Goal: Communication & Community: Ask a question

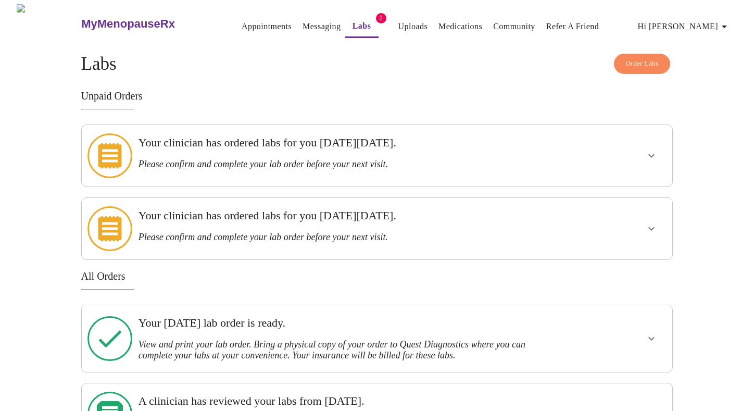
click at [647, 152] on icon "show more" at bounding box center [651, 155] width 12 height 12
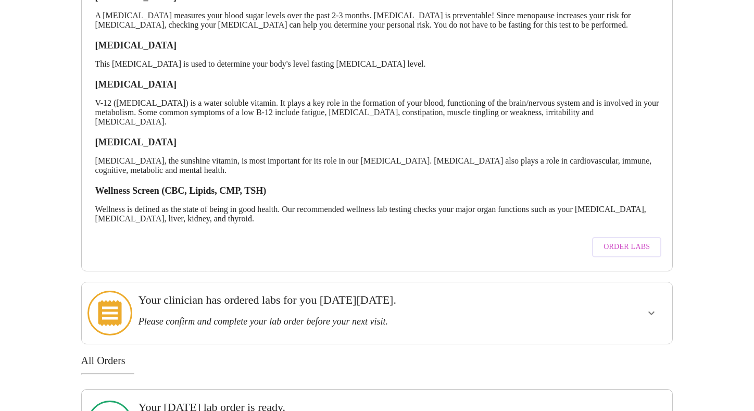
scroll to position [198, 0]
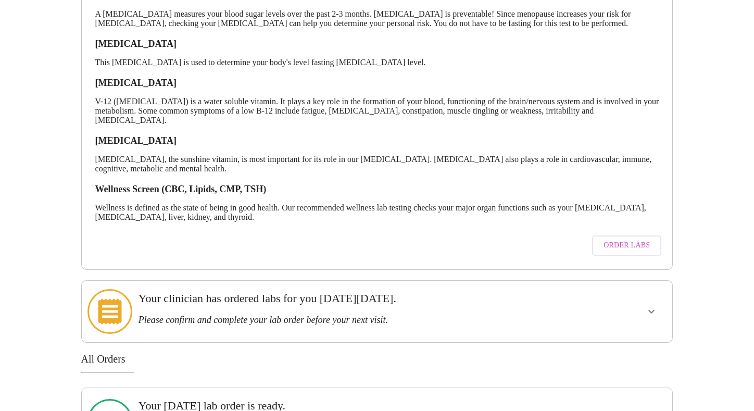
click at [625, 239] on span "Order Labs" at bounding box center [626, 245] width 46 height 13
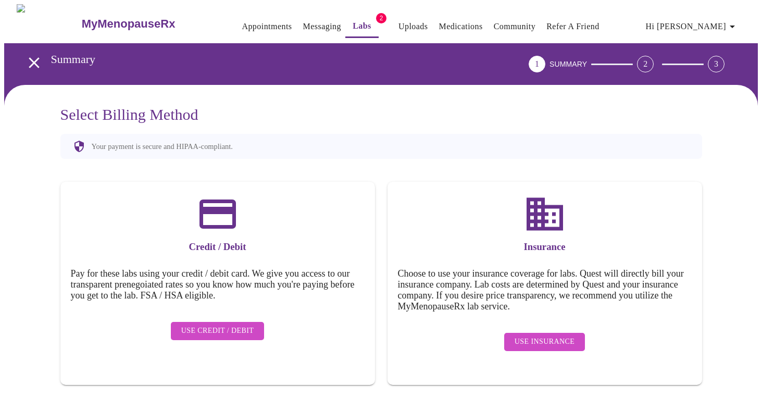
click at [352, 19] on link "Labs" at bounding box center [361, 26] width 19 height 15
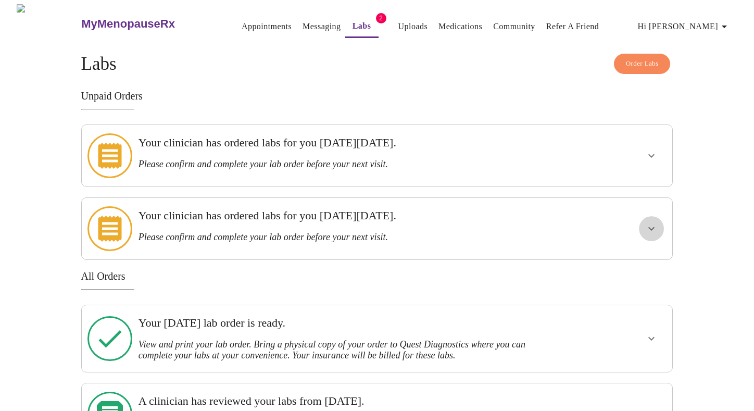
click at [655, 222] on icon "show more" at bounding box center [651, 228] width 12 height 12
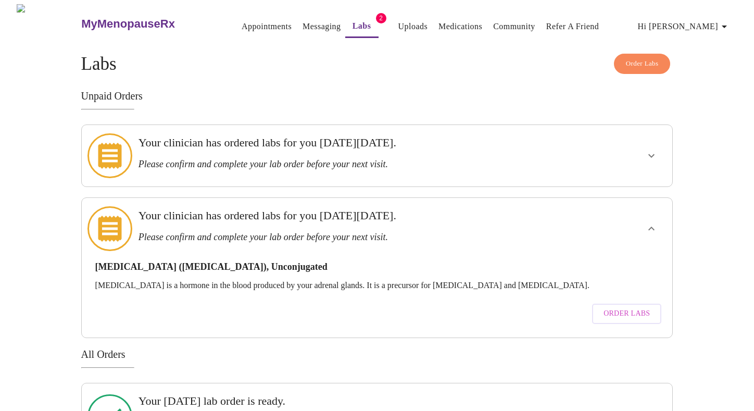
click at [396, 159] on h3 "Please confirm and complete your lab order before your next visit." at bounding box center [348, 164] width 420 height 11
click at [651, 154] on icon "show more" at bounding box center [651, 156] width 6 height 4
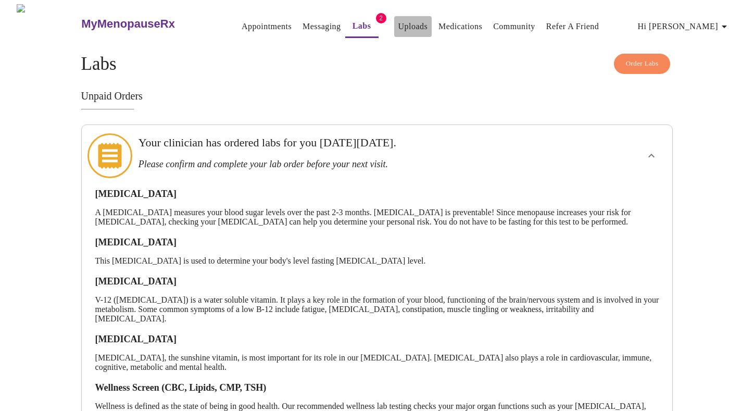
click at [398, 26] on link "Uploads" at bounding box center [413, 26] width 30 height 15
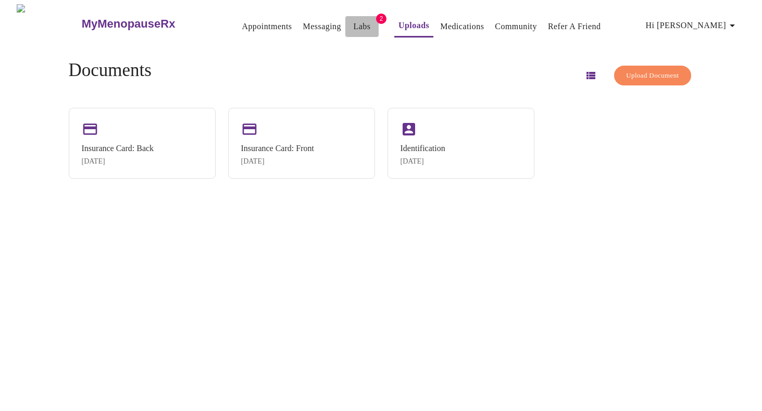
click at [354, 19] on link "Labs" at bounding box center [362, 26] width 17 height 15
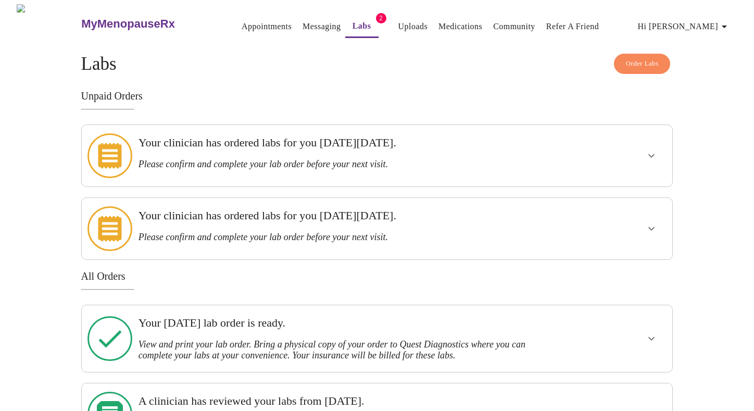
click at [507, 159] on h3 "Please confirm and complete your lab order before your next visit." at bounding box center [348, 164] width 420 height 11
click at [652, 153] on icon "show more" at bounding box center [651, 155] width 12 height 12
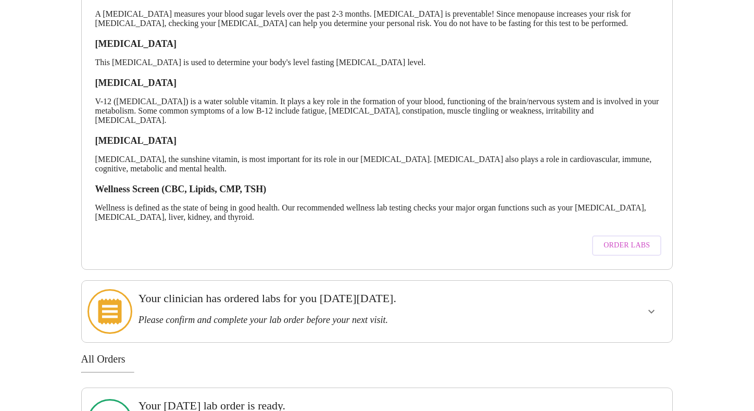
scroll to position [298, 0]
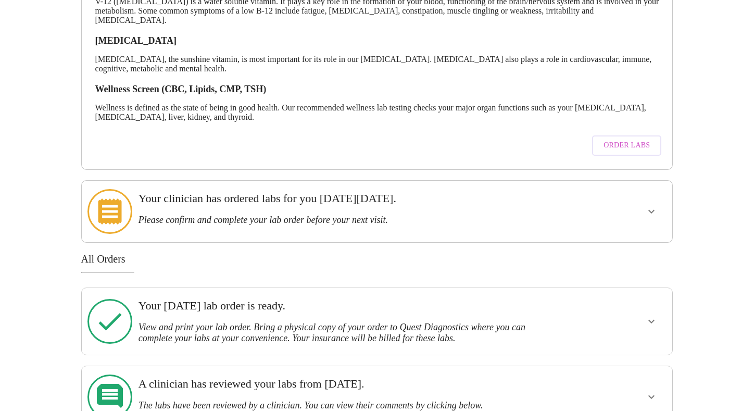
click at [391, 214] on h3 "Please confirm and complete your lab order before your next visit." at bounding box center [348, 219] width 420 height 11
click at [615, 139] on span "Order Labs" at bounding box center [626, 145] width 46 height 13
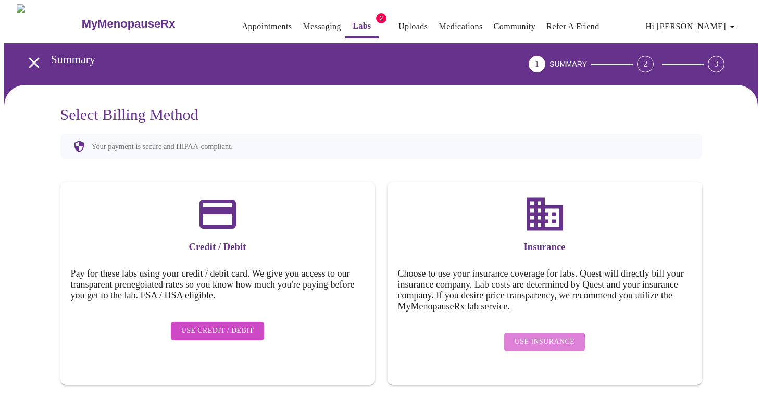
click at [533, 337] on span "Use Insurance" at bounding box center [544, 341] width 60 height 13
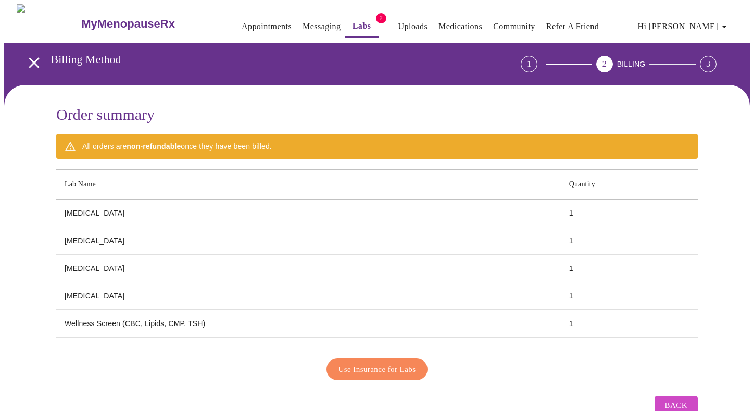
scroll to position [26, 0]
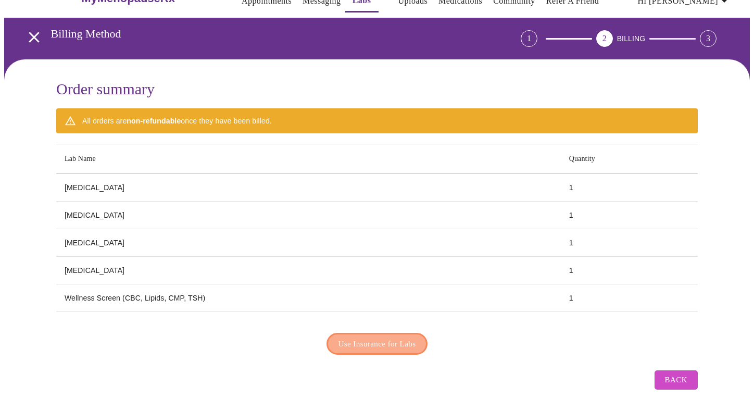
click at [382, 337] on span "Use Insurance for Labs" at bounding box center [377, 344] width 78 height 14
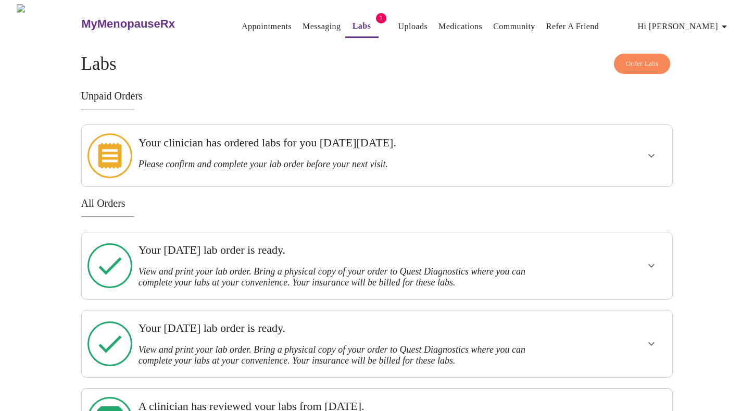
scroll to position [26, 0]
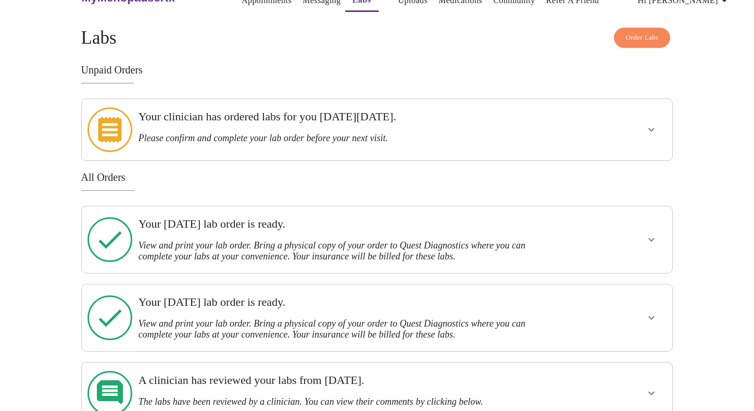
click at [647, 233] on icon "show more" at bounding box center [651, 239] width 12 height 12
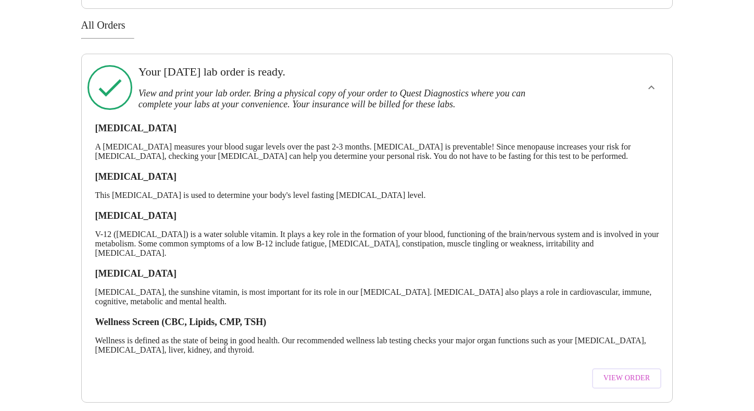
scroll to position [279, 0]
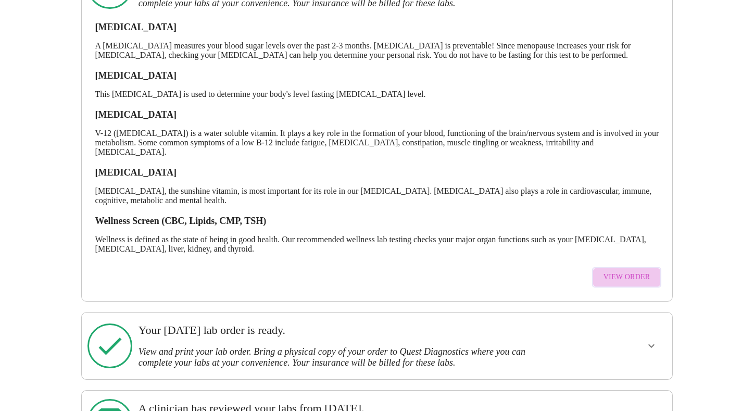
click at [642, 271] on span "View Order" at bounding box center [626, 277] width 47 height 13
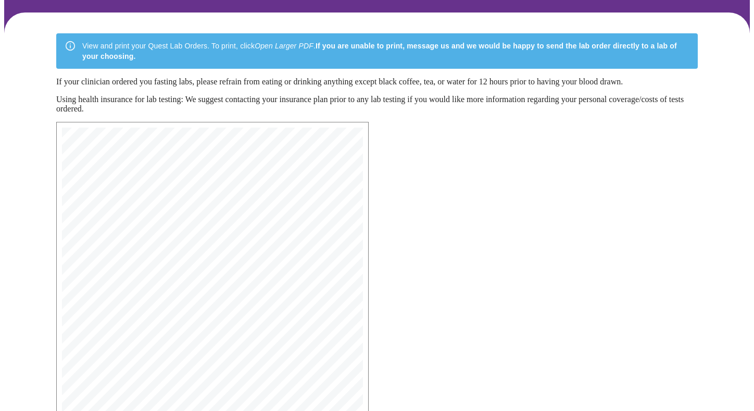
scroll to position [229, 0]
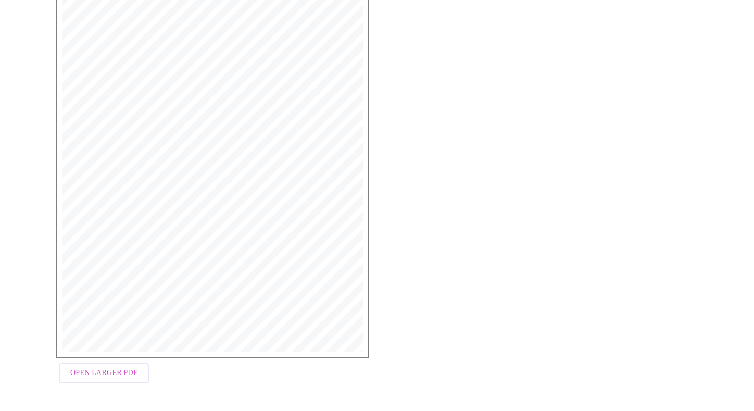
click at [129, 377] on span "Open Larger PDF" at bounding box center [103, 373] width 67 height 13
click at [576, 120] on div "MyMenopauseRx Medical Group 1604 N Main St Wheaton, IL 60187 Phone: (630) 480-0…" at bounding box center [377, 172] width 658 height 448
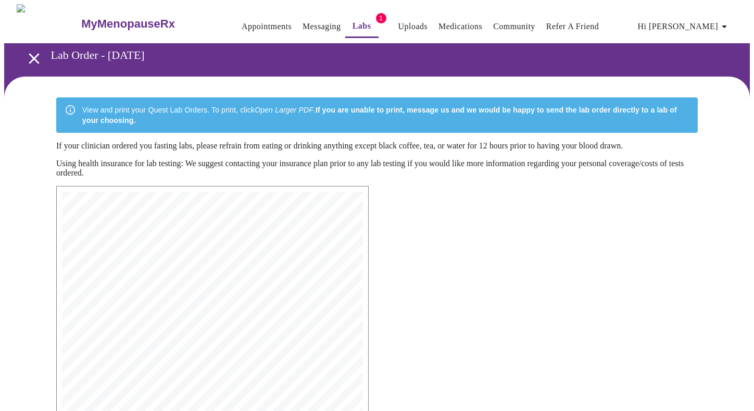
click at [400, 22] on link "Uploads" at bounding box center [413, 26] width 30 height 15
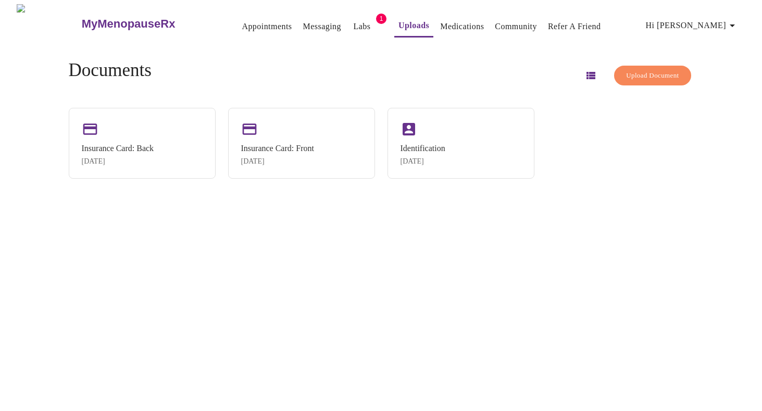
click at [245, 23] on link "Appointments" at bounding box center [267, 26] width 50 height 15
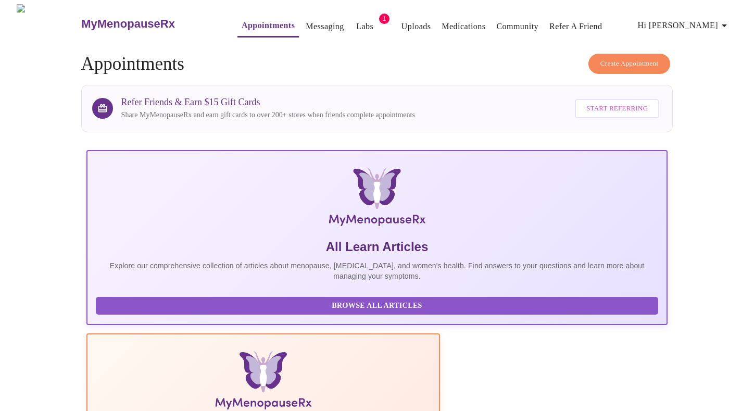
click at [715, 22] on span "Hi [PERSON_NAME]" at bounding box center [684, 25] width 93 height 15
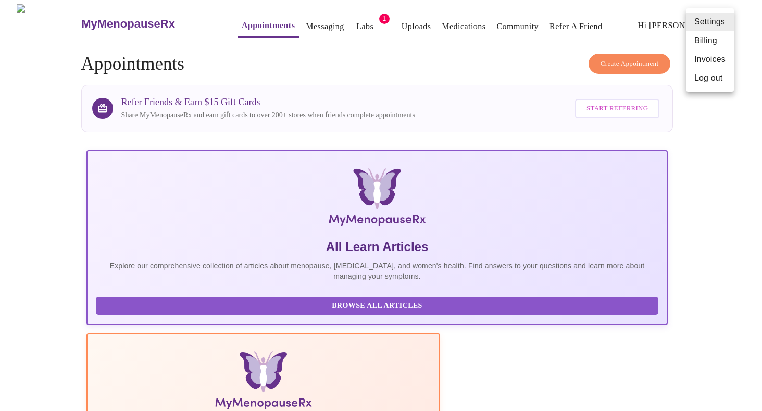
click at [379, 24] on div at bounding box center [381, 205] width 762 height 411
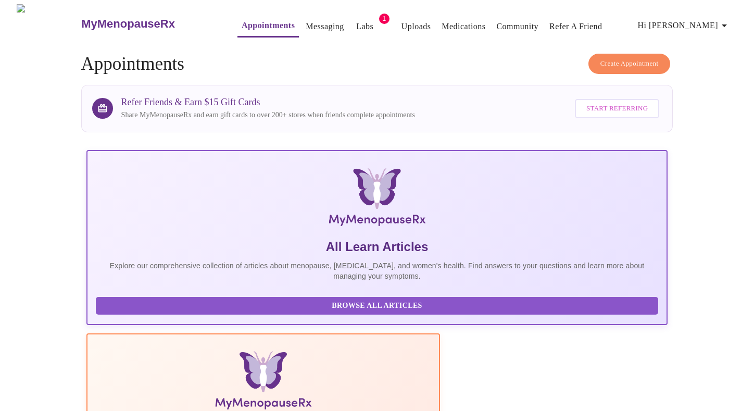
click at [306, 19] on link "Messaging" at bounding box center [325, 26] width 38 height 15
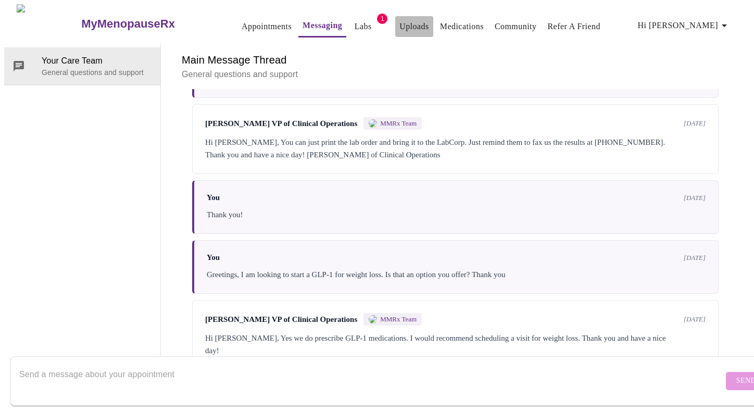
click at [399, 19] on link "Uploads" at bounding box center [414, 26] width 30 height 15
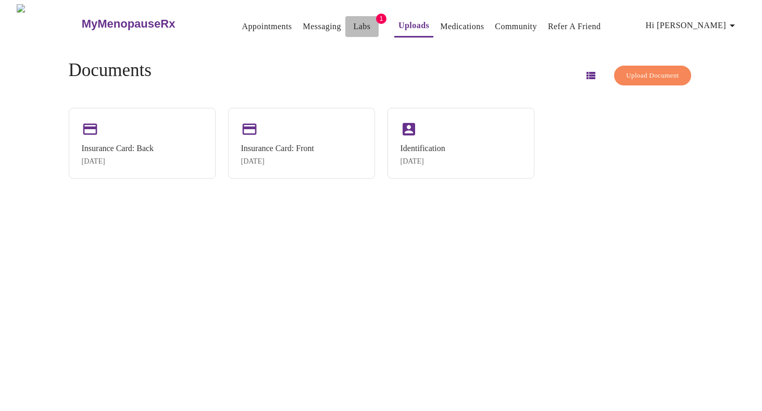
click at [354, 22] on link "Labs" at bounding box center [362, 26] width 17 height 15
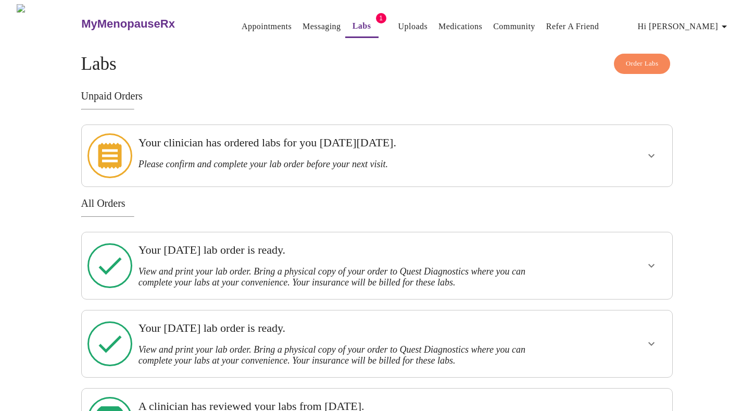
click at [443, 21] on link "Medications" at bounding box center [460, 26] width 44 height 15
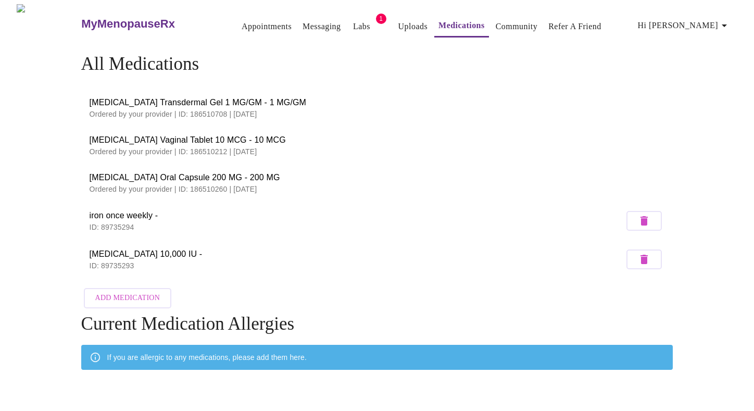
click at [499, 19] on link "Community" at bounding box center [517, 26] width 42 height 15
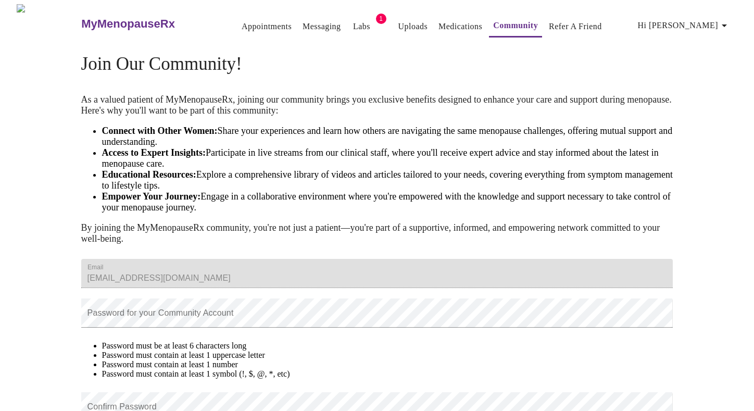
click at [242, 23] on link "Appointments" at bounding box center [267, 26] width 50 height 15
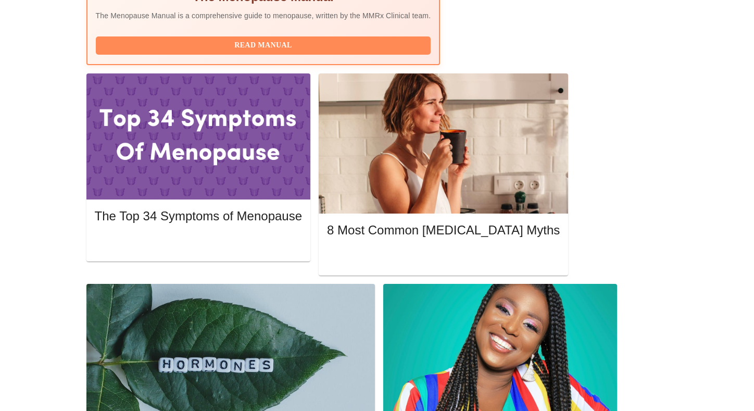
scroll to position [432, 0]
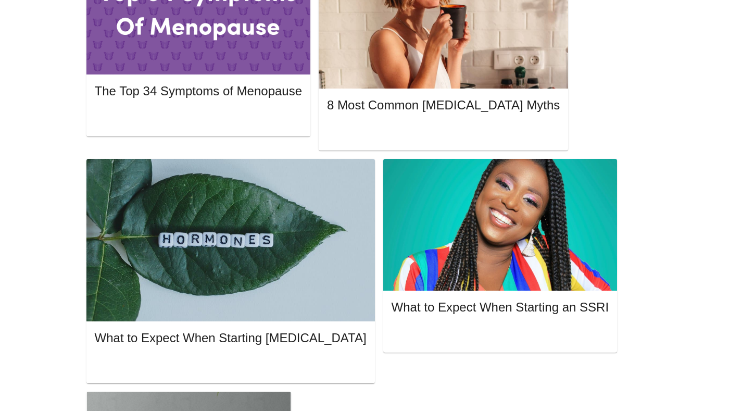
scroll to position [560, 0]
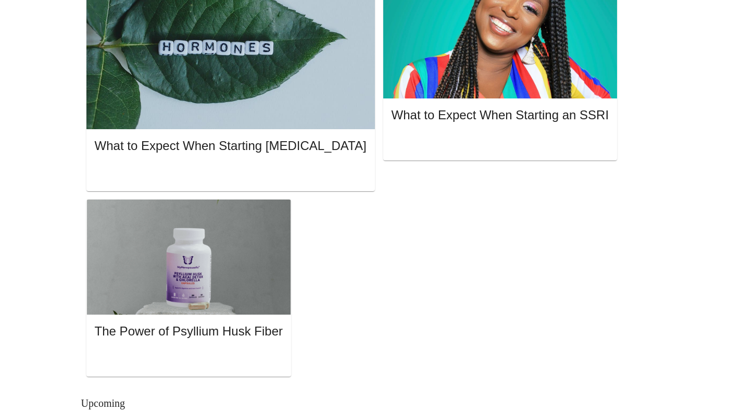
scroll to position [752, 0]
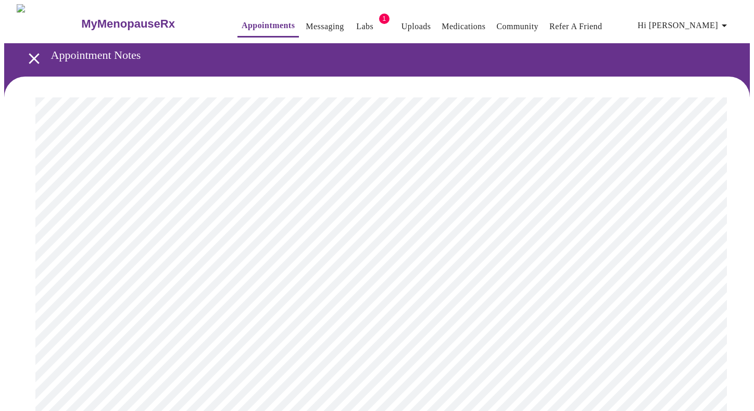
click at [356, 24] on link "Labs" at bounding box center [364, 26] width 17 height 15
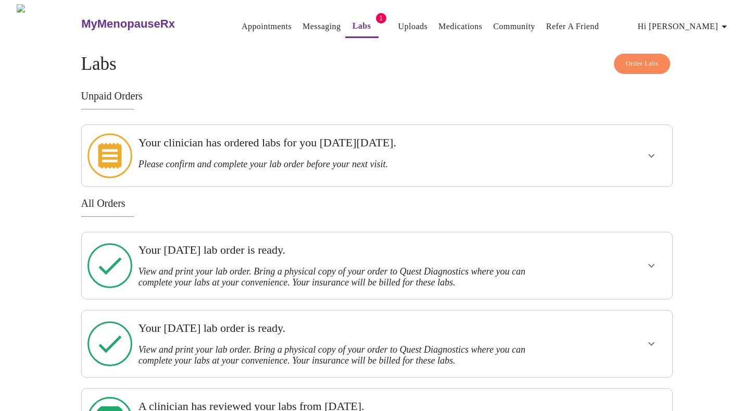
click at [398, 24] on link "Uploads" at bounding box center [413, 26] width 30 height 15
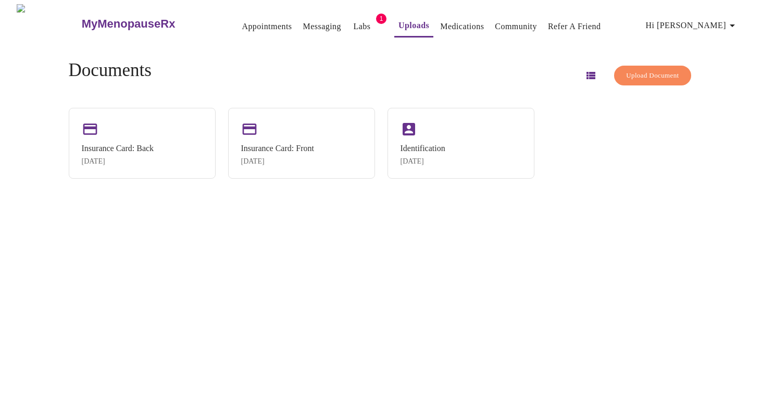
click at [444, 25] on link "Medications" at bounding box center [462, 26] width 44 height 15
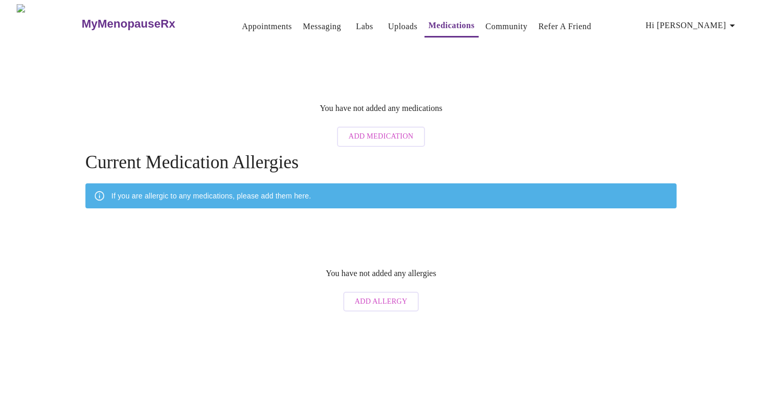
click at [488, 24] on link "Community" at bounding box center [506, 26] width 42 height 15
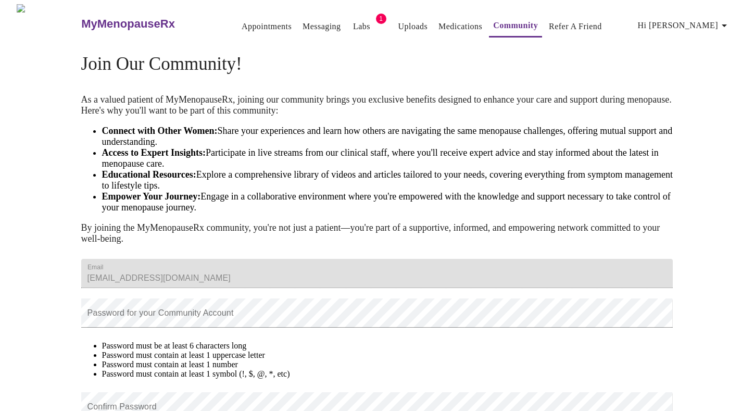
click at [87, 17] on h3 "MyMenopauseRx" at bounding box center [128, 24] width 94 height 14
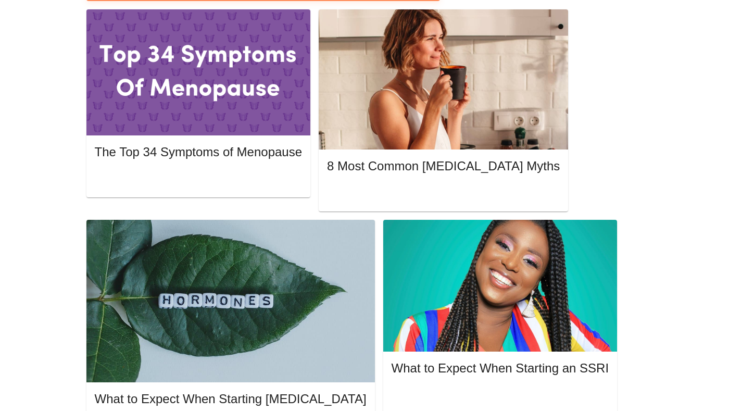
scroll to position [499, 0]
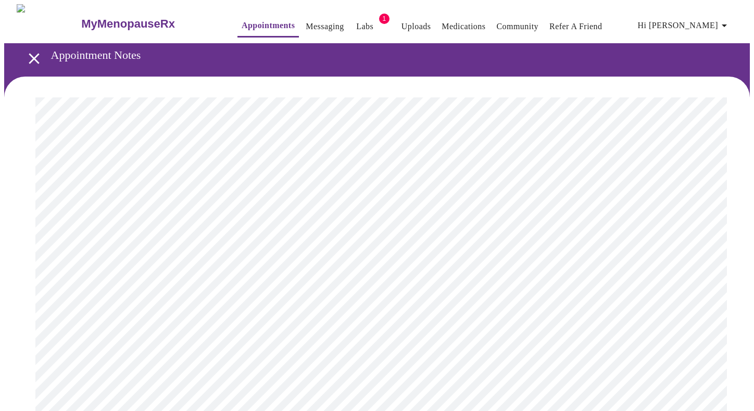
click at [401, 25] on link "Uploads" at bounding box center [416, 26] width 30 height 15
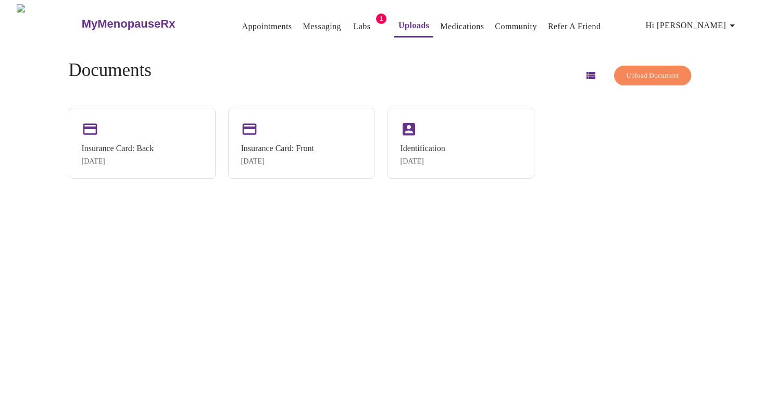
click at [586, 74] on icon "button" at bounding box center [590, 75] width 9 height 7
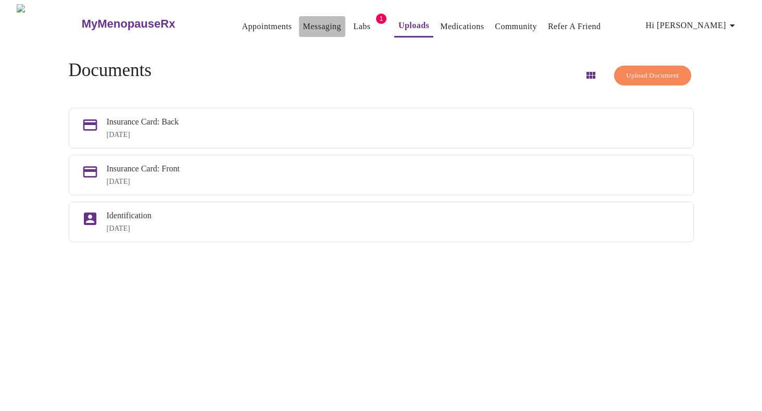
click at [303, 23] on link "Messaging" at bounding box center [322, 26] width 38 height 15
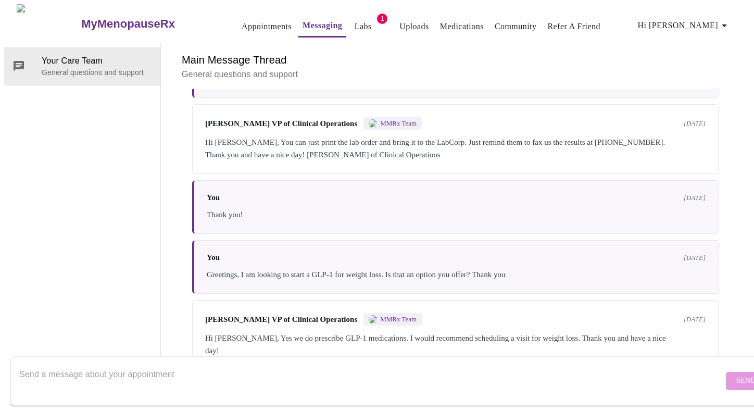
scroll to position [1806, 0]
click at [46, 55] on span "Your Care Team" at bounding box center [97, 61] width 110 height 12
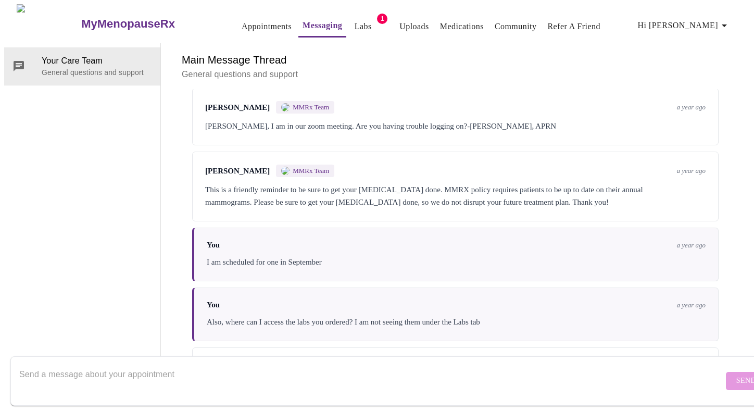
scroll to position [0, 0]
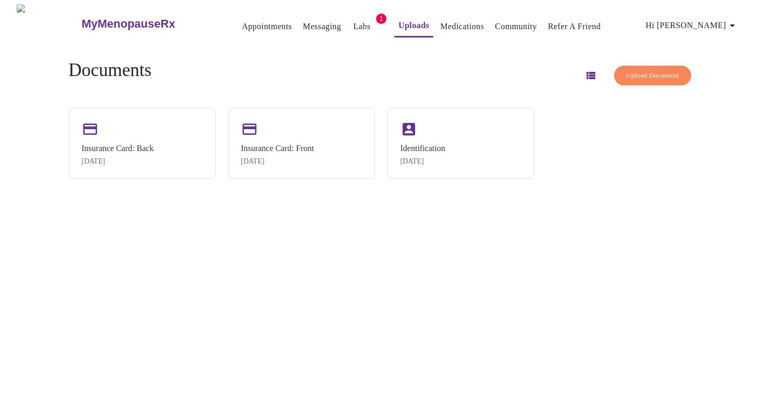
click at [448, 23] on link "Medications" at bounding box center [462, 26] width 44 height 15
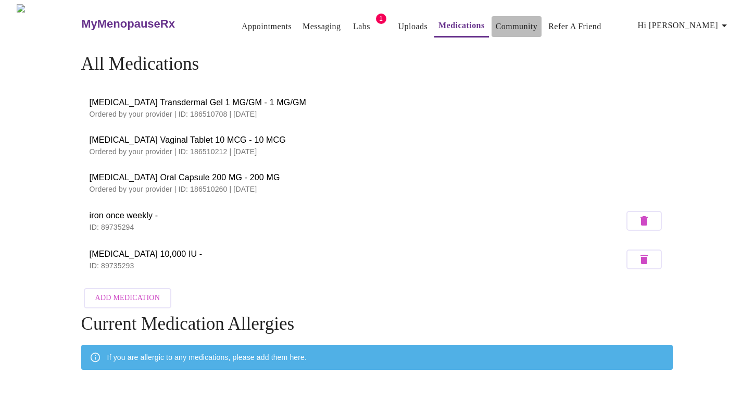
click at [501, 21] on link "Community" at bounding box center [517, 26] width 42 height 15
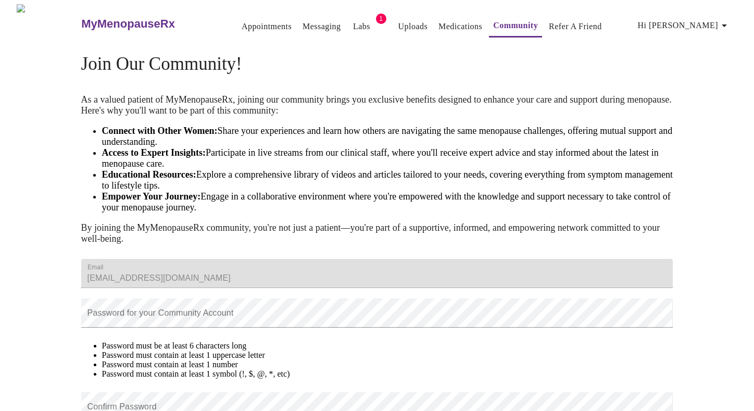
click at [353, 26] on link "Labs" at bounding box center [361, 26] width 17 height 15
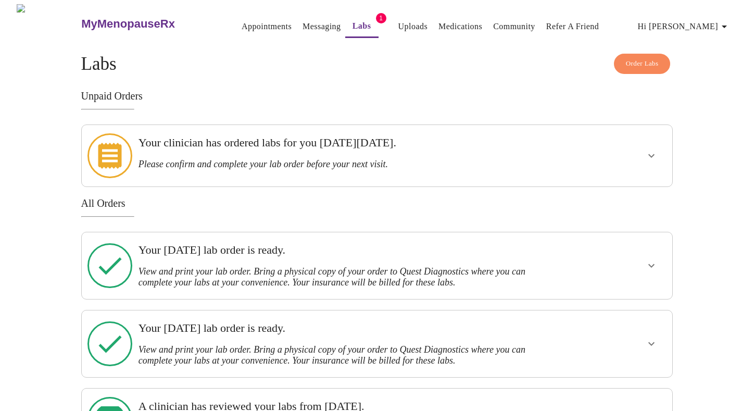
click at [319, 159] on h3 "Please confirm and complete your lab order before your next visit." at bounding box center [348, 164] width 420 height 11
click at [655, 149] on icon "show more" at bounding box center [651, 155] width 12 height 12
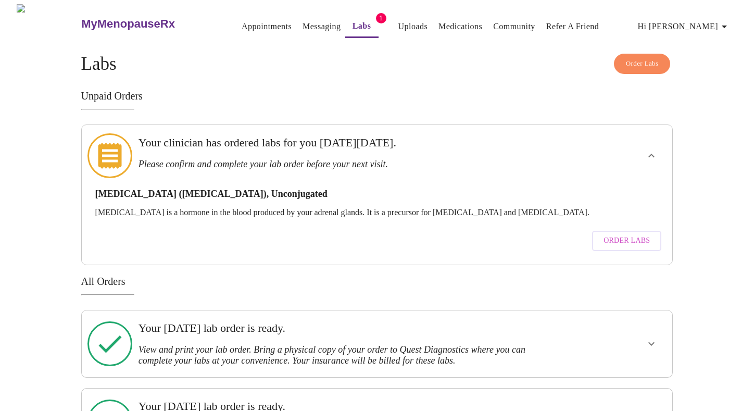
click at [325, 344] on h3 "View and print your lab order. Bring a physical copy of your order to Quest Dia…" at bounding box center [348, 355] width 420 height 22
click at [655, 337] on icon "show more" at bounding box center [651, 343] width 12 height 12
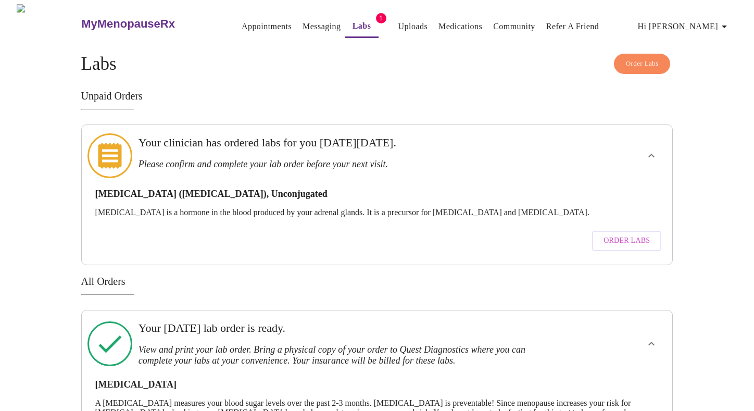
click at [398, 23] on link "Uploads" at bounding box center [413, 26] width 30 height 15
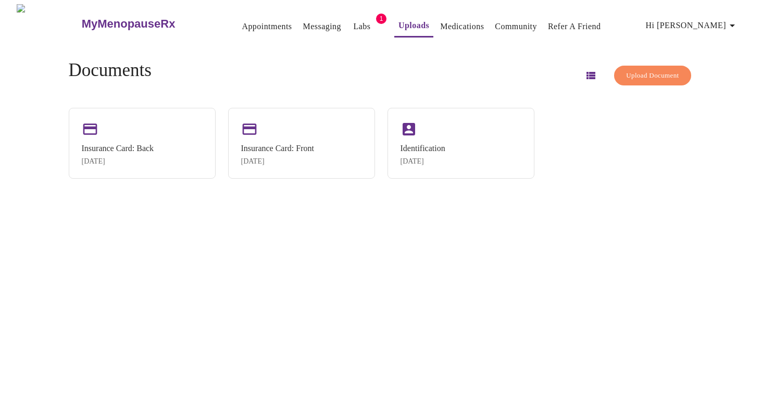
click at [461, 23] on link "Medications" at bounding box center [462, 26] width 44 height 15
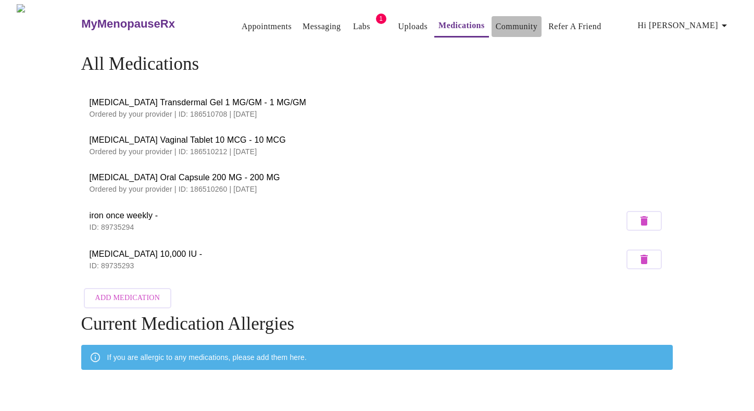
click at [496, 23] on link "Community" at bounding box center [517, 26] width 42 height 15
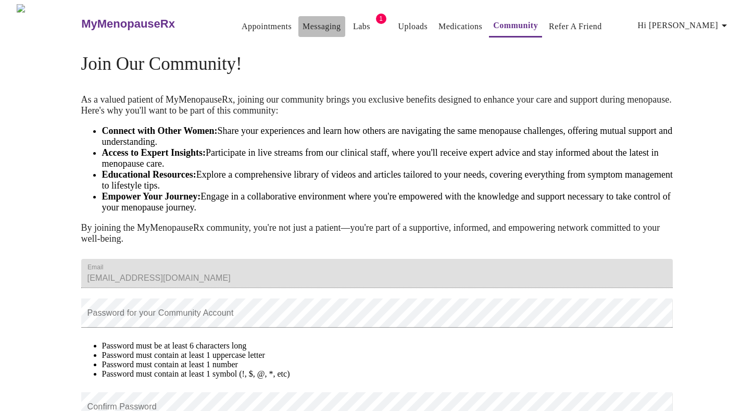
click at [310, 20] on link "Messaging" at bounding box center [321, 26] width 38 height 15
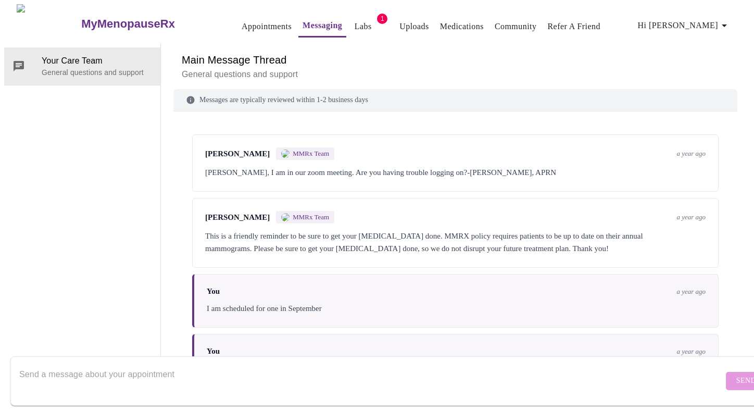
scroll to position [1806, 0]
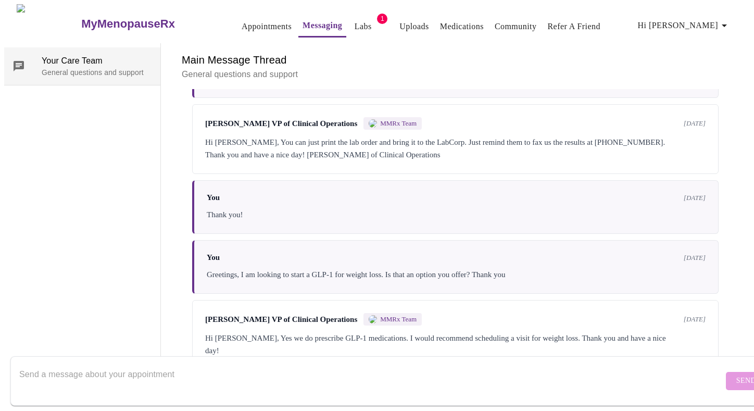
click at [42, 67] on p "General questions and support" at bounding box center [97, 72] width 110 height 10
click at [355, 20] on link "Labs" at bounding box center [363, 26] width 17 height 15
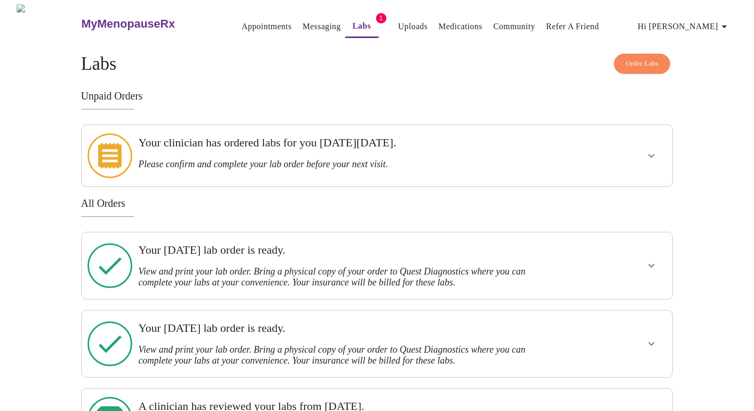
click at [649, 264] on icon "show more" at bounding box center [651, 266] width 6 height 4
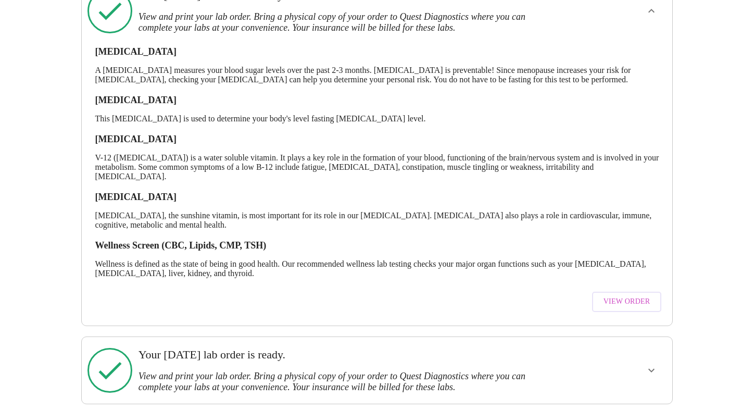
scroll to position [254, 0]
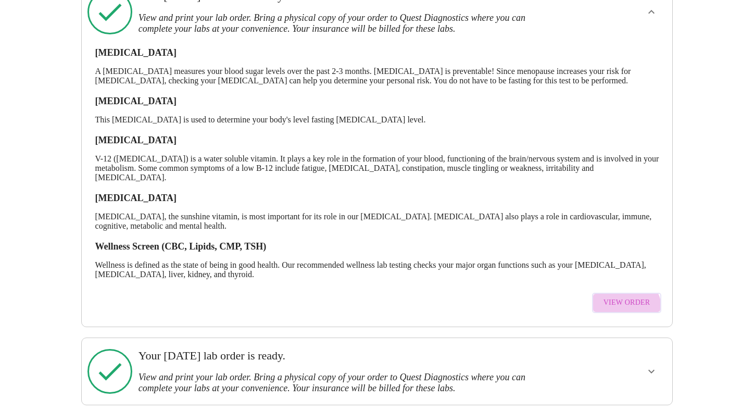
click at [622, 298] on button "View Order" at bounding box center [627, 303] width 70 height 20
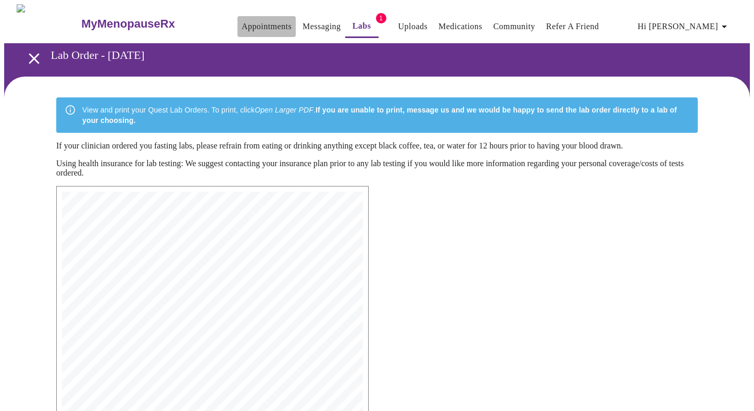
click at [255, 20] on link "Appointments" at bounding box center [267, 26] width 50 height 15
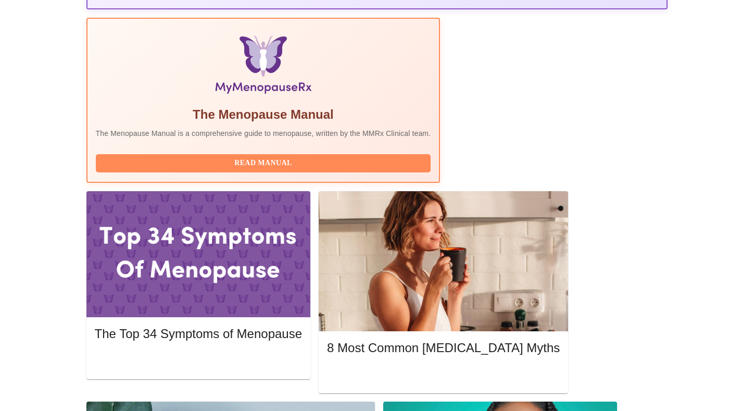
scroll to position [312, 0]
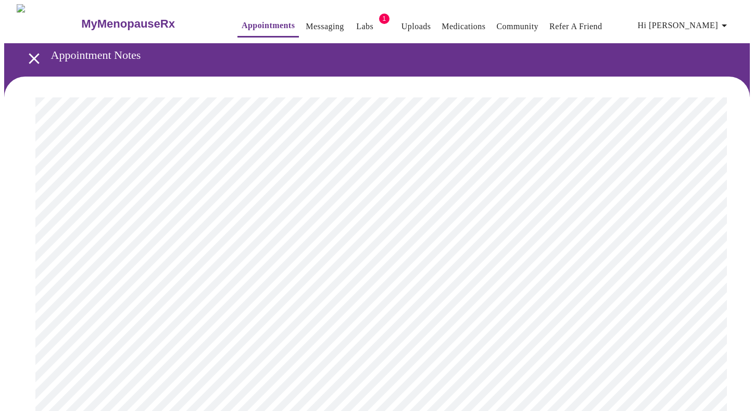
click at [306, 27] on link "Messaging" at bounding box center [325, 26] width 38 height 15
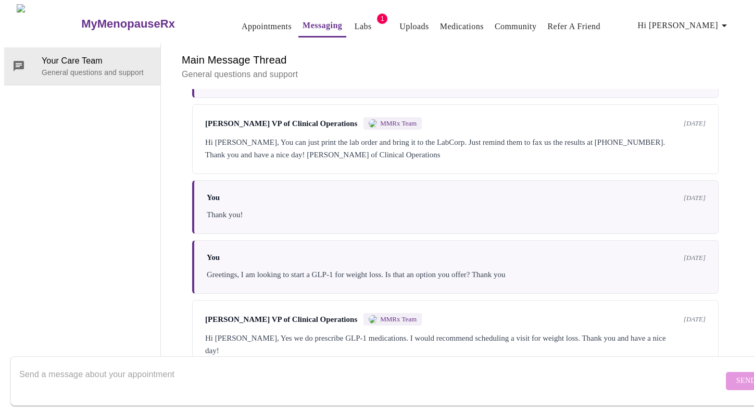
scroll to position [1806, 0]
click at [143, 364] on textarea "Send a message about your appointment" at bounding box center [371, 380] width 704 height 33
paste textarea "Ok. Will my Dr know what a prior-authorization file to Prime Therapeutics is?"
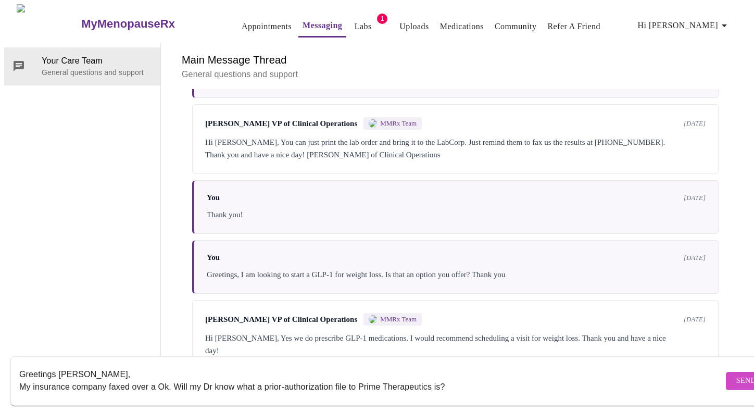
drag, startPoint x: 356, startPoint y: 377, endPoint x: 148, endPoint y: 378, distance: 207.7
click at [148, 378] on textarea "Greetings Jenny, My insurance company faxed over a Ok. Will my Dr know what a p…" at bounding box center [371, 380] width 704 height 33
click at [257, 374] on textarea "Greetings Jenny, My insurance company faxed over a Prime Therapeutics is?" at bounding box center [371, 380] width 704 height 33
paste textarea "Ok. Will my Dr know what a prior-authorization file to Prime Therapeutics is?"
drag, startPoint x: 347, startPoint y: 377, endPoint x: 158, endPoint y: 372, distance: 189.1
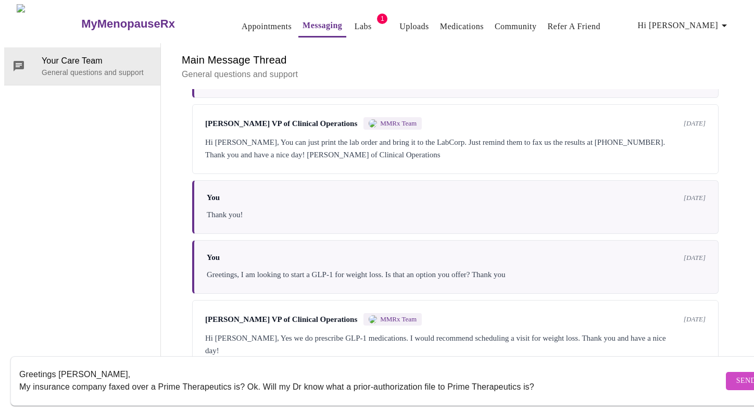
click at [158, 372] on textarea "Greetings Jenny, My insurance company faxed over a Prime Therapeutics is? Ok. W…" at bounding box center [371, 380] width 704 height 33
click at [345, 373] on textarea "Greetings Jenny, My insurance company faxed over a prior-authorization file to …" at bounding box center [371, 380] width 704 height 33
click at [248, 378] on textarea "Greetings Jenny, My insurance company faxed over a prior-authorization file to …" at bounding box center [371, 380] width 704 height 33
click at [345, 375] on textarea "Greetings Jenny, My insurance company faxed over a prior-authorization file for…" at bounding box center [371, 380] width 704 height 33
click at [636, 376] on textarea "Greetings Jenny, My insurance company faxed over a prior-authorization file for…" at bounding box center [371, 380] width 704 height 33
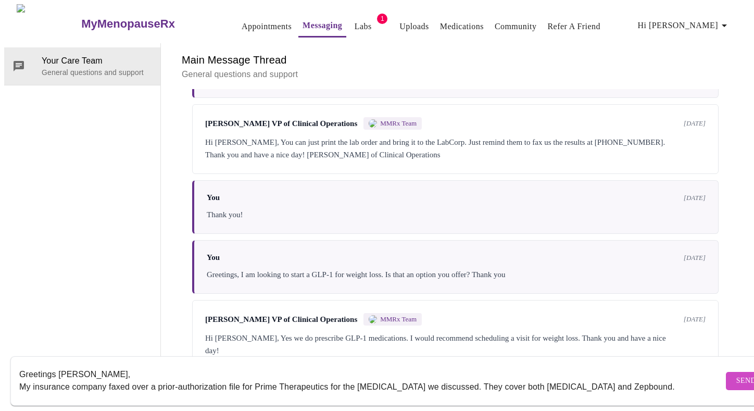
scroll to position [7, 0]
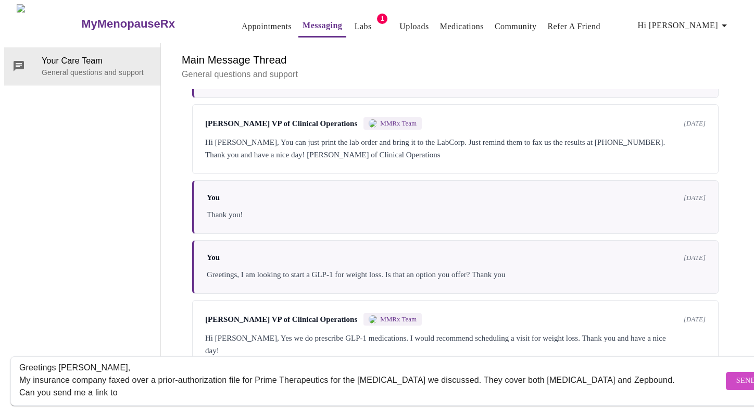
click at [52, 381] on textarea "Greetings Jenny, My insurance company faxed over a prior-authorization file for…" at bounding box center [371, 380] width 704 height 33
click at [152, 383] on textarea "Greetings Jenny, My insurance company faxed over a prior-authorization file for…" at bounding box center [371, 380] width 704 height 33
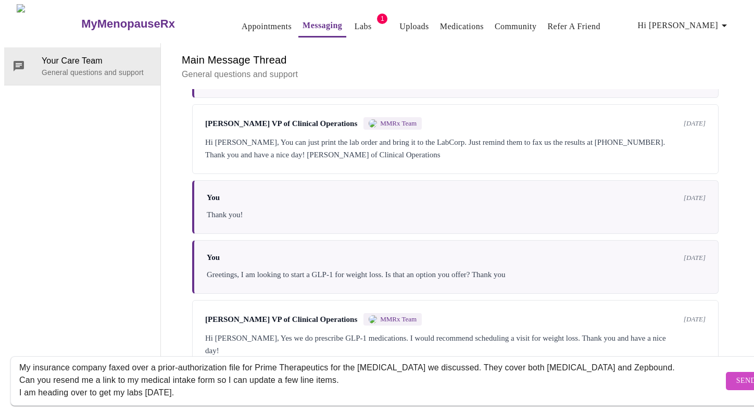
scroll to position [32, 0]
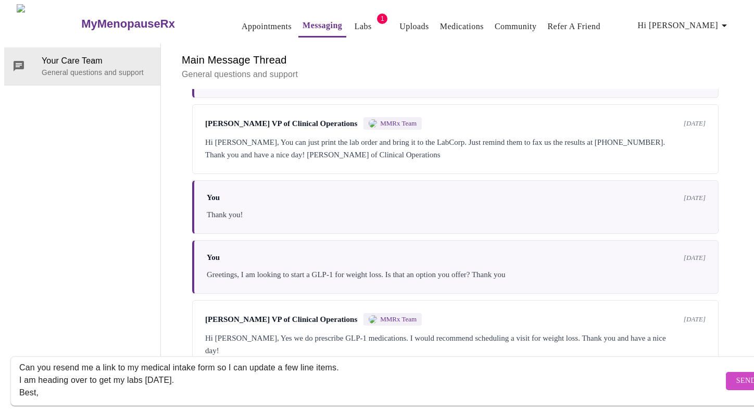
type textarea "Greetings [PERSON_NAME], My insurance company faxed over a prior-authorization …"
click at [736, 374] on span "Send" at bounding box center [746, 380] width 20 height 13
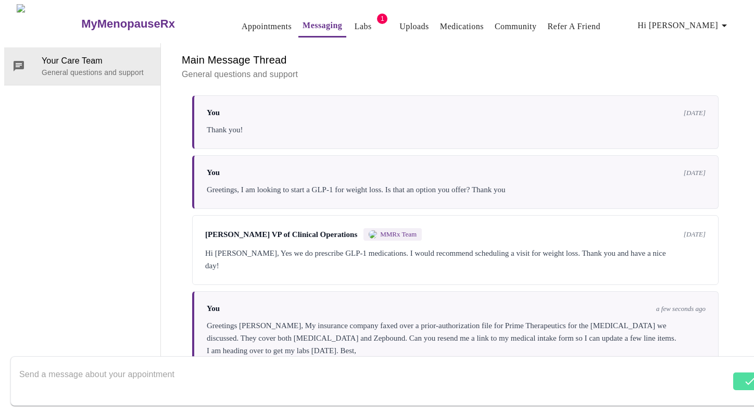
scroll to position [1893, 0]
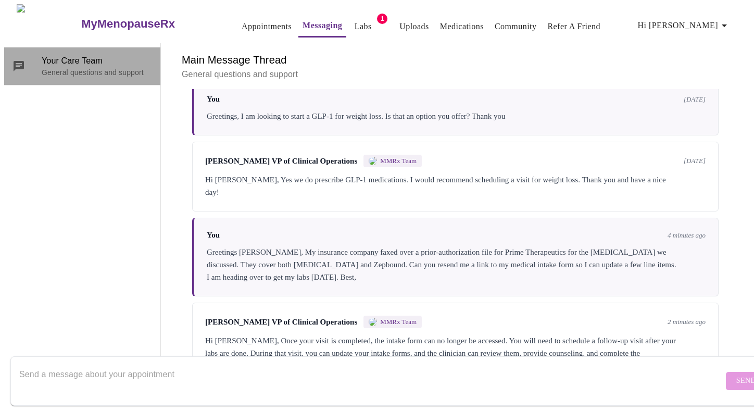
click at [58, 47] on div "Your Care Team General questions and support" at bounding box center [82, 65] width 156 height 37
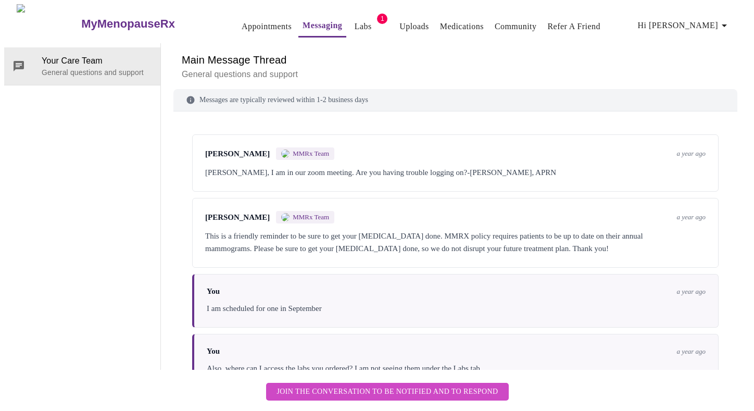
scroll to position [1996, 0]
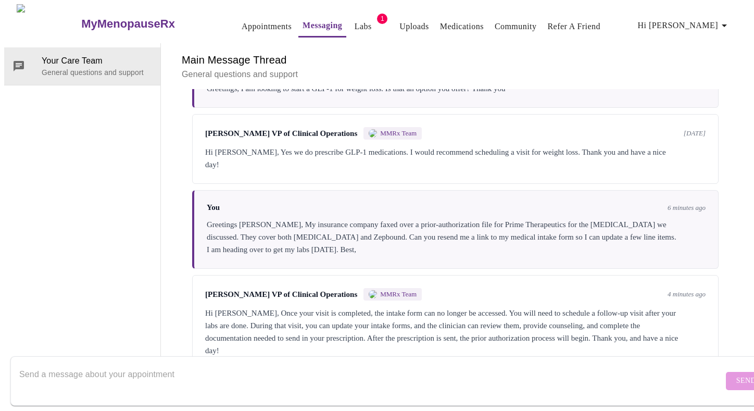
click at [164, 364] on textarea "Send a message about your appointment" at bounding box center [371, 380] width 704 height 33
type textarea "Great, thanks!"
click at [725, 380] on form "Great, thanks! Send" at bounding box center [391, 380] width 763 height 49
click at [736, 374] on span "Send" at bounding box center [746, 380] width 20 height 13
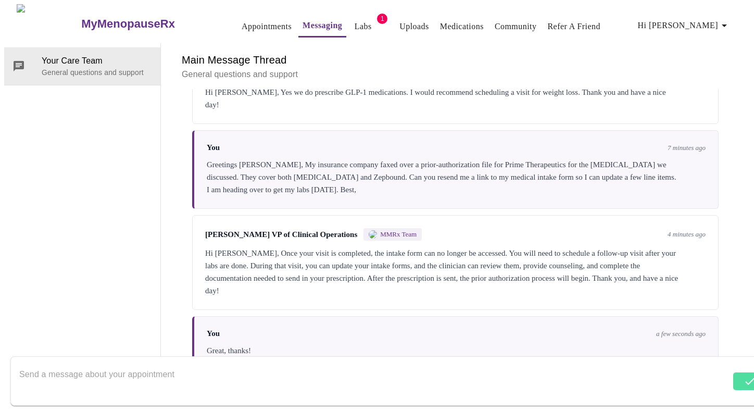
scroll to position [2058, 0]
